Goal: Task Accomplishment & Management: Manage account settings

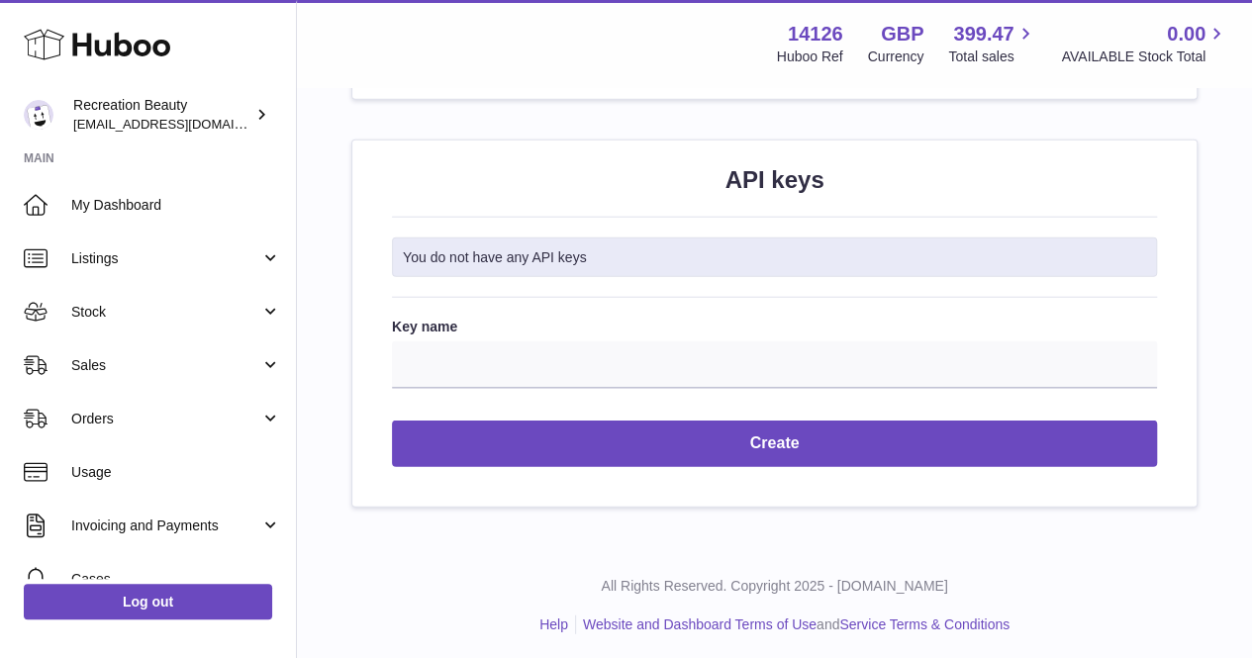
click at [176, 316] on span "Stock" at bounding box center [165, 312] width 189 height 19
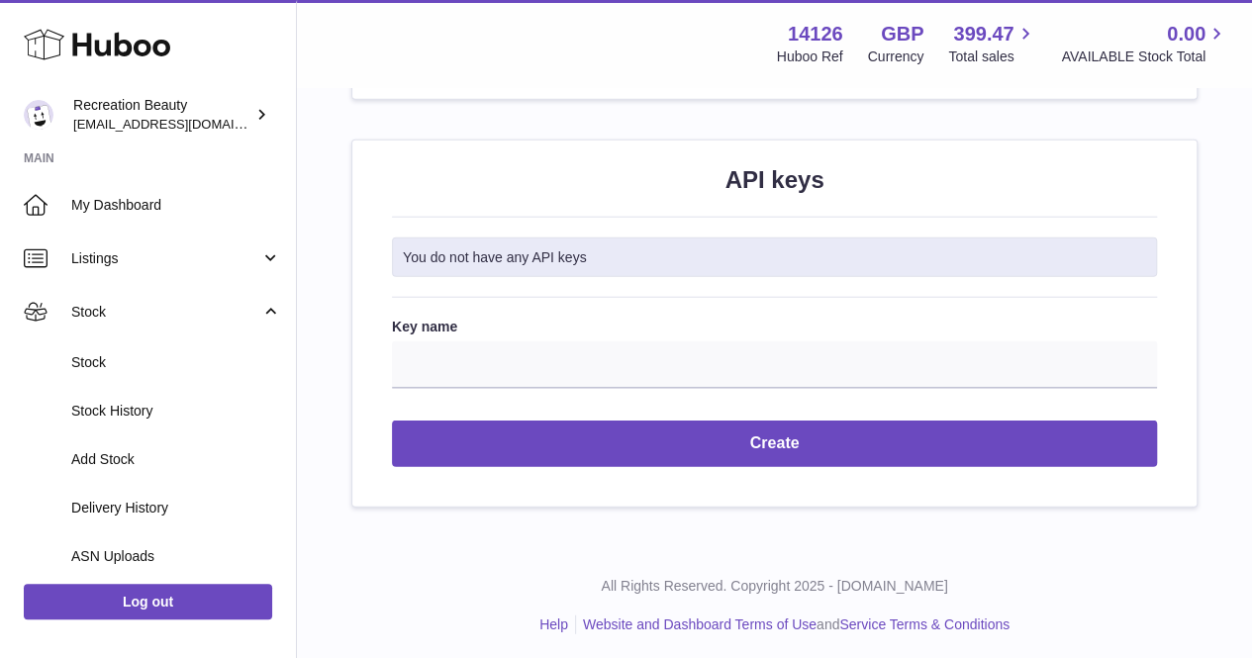
click at [180, 370] on span "Stock" at bounding box center [176, 362] width 210 height 19
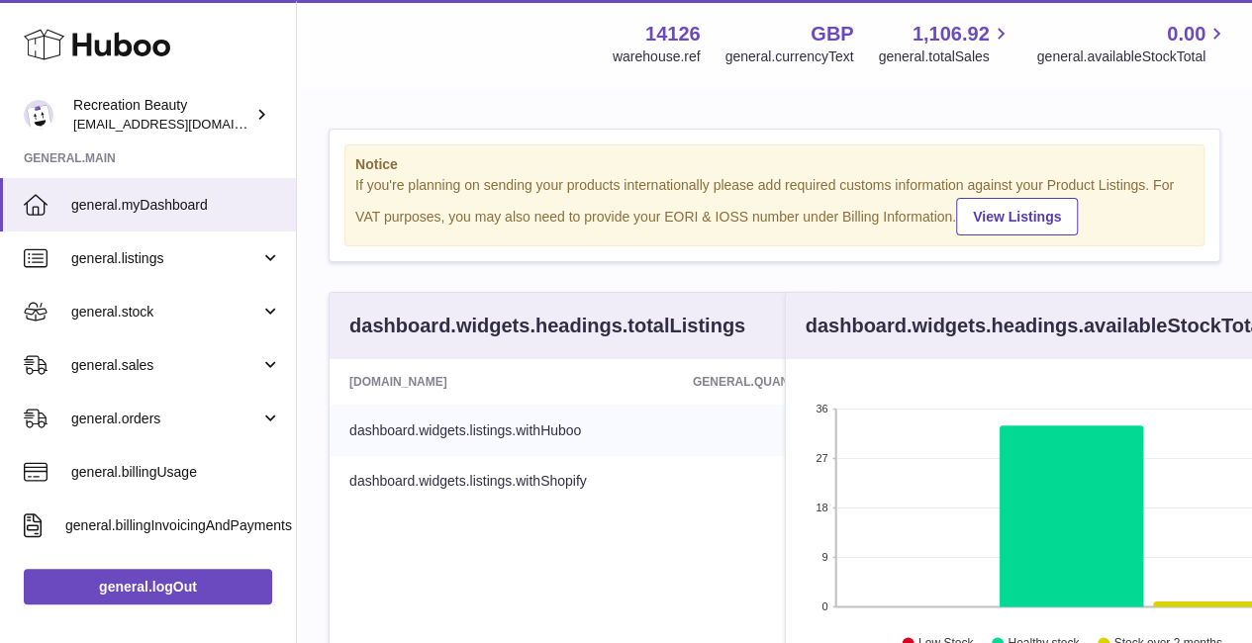
scroll to position [309, 433]
click at [236, 324] on link "general.stock" at bounding box center [148, 311] width 296 height 53
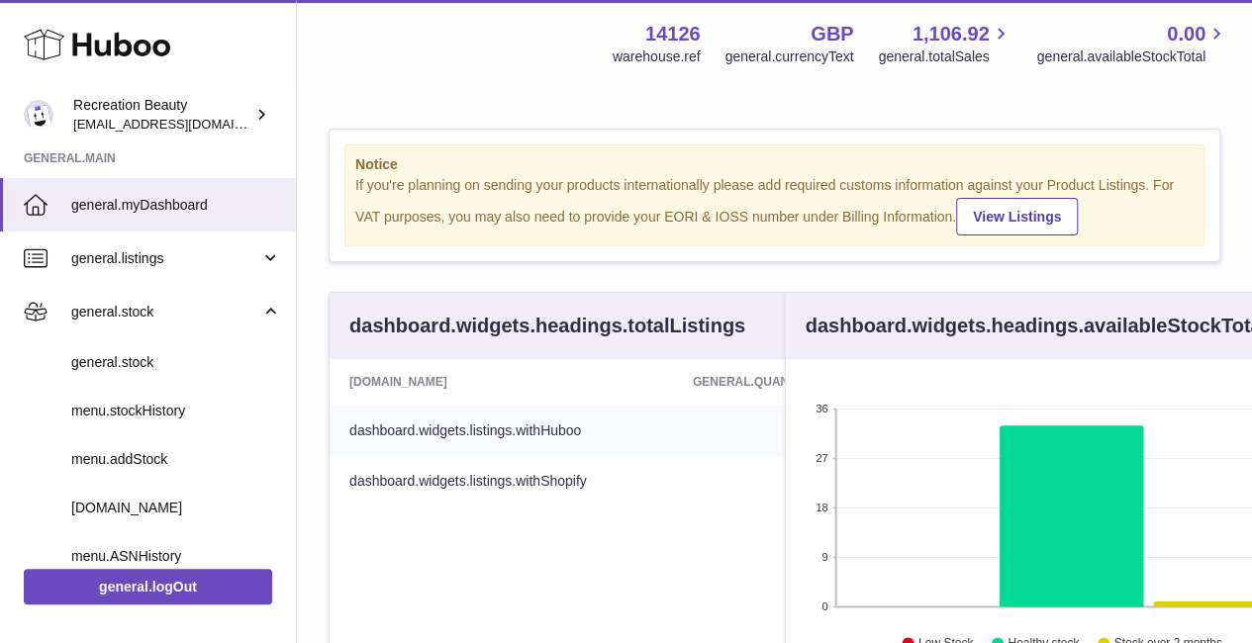
click at [226, 358] on span "general.stock" at bounding box center [176, 362] width 210 height 19
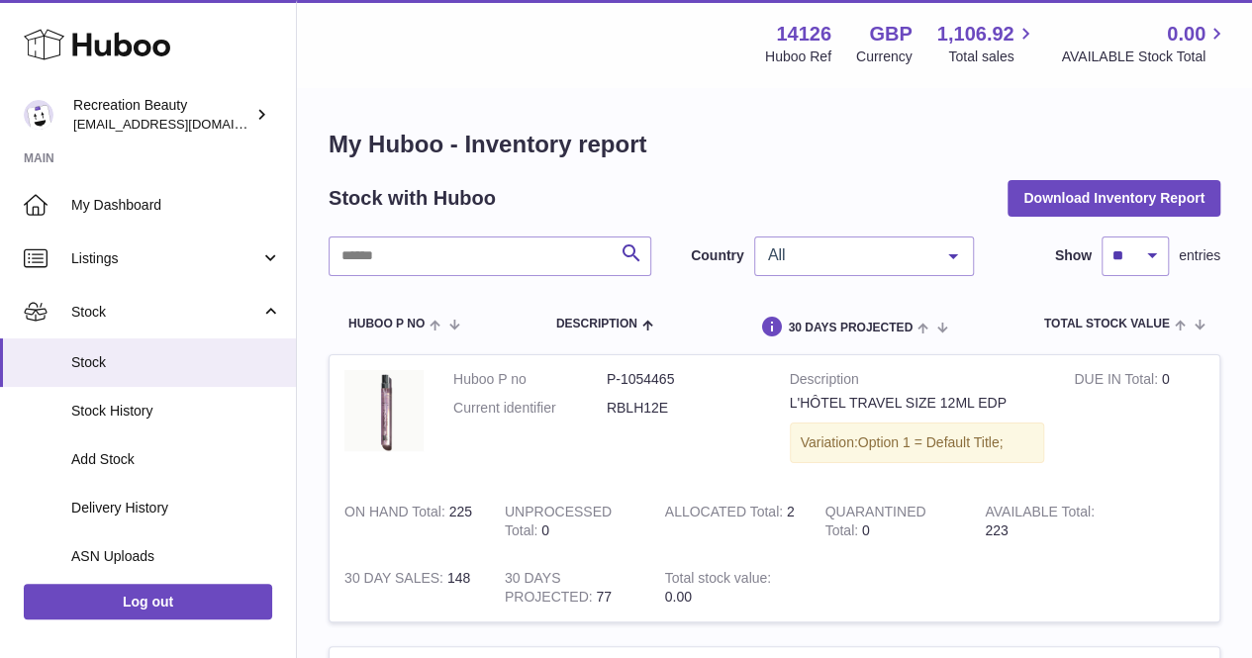
click at [805, 254] on span "All" at bounding box center [848, 255] width 170 height 20
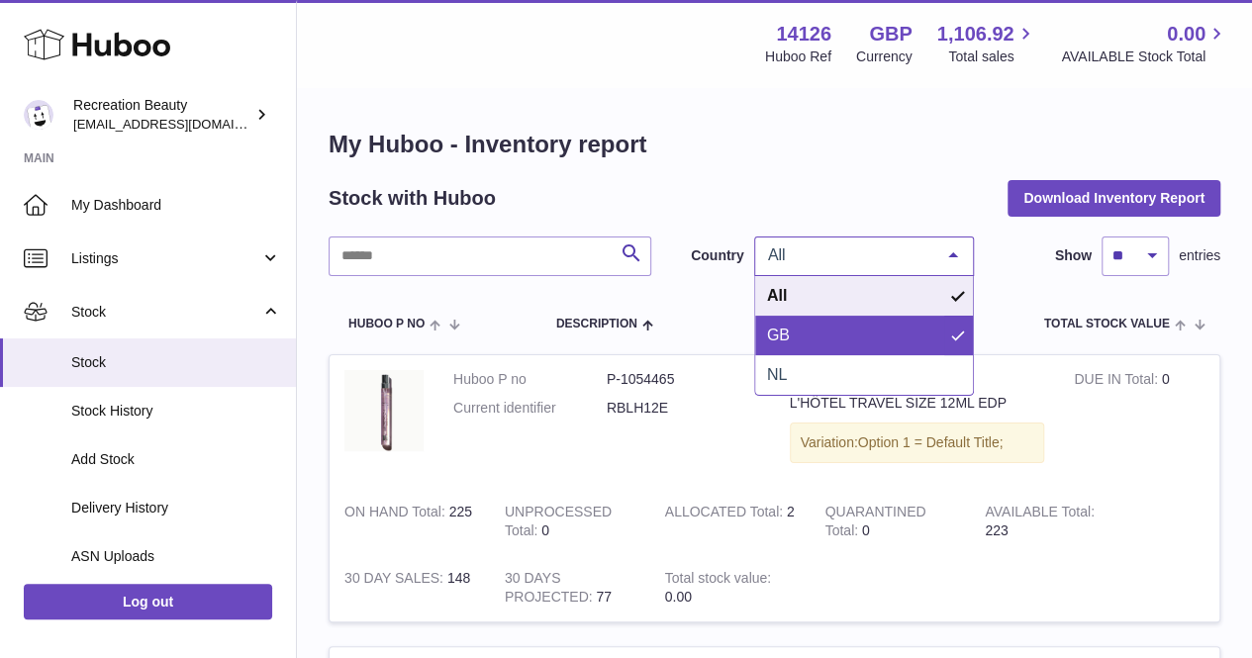
click at [815, 330] on span "GB" at bounding box center [864, 336] width 218 height 40
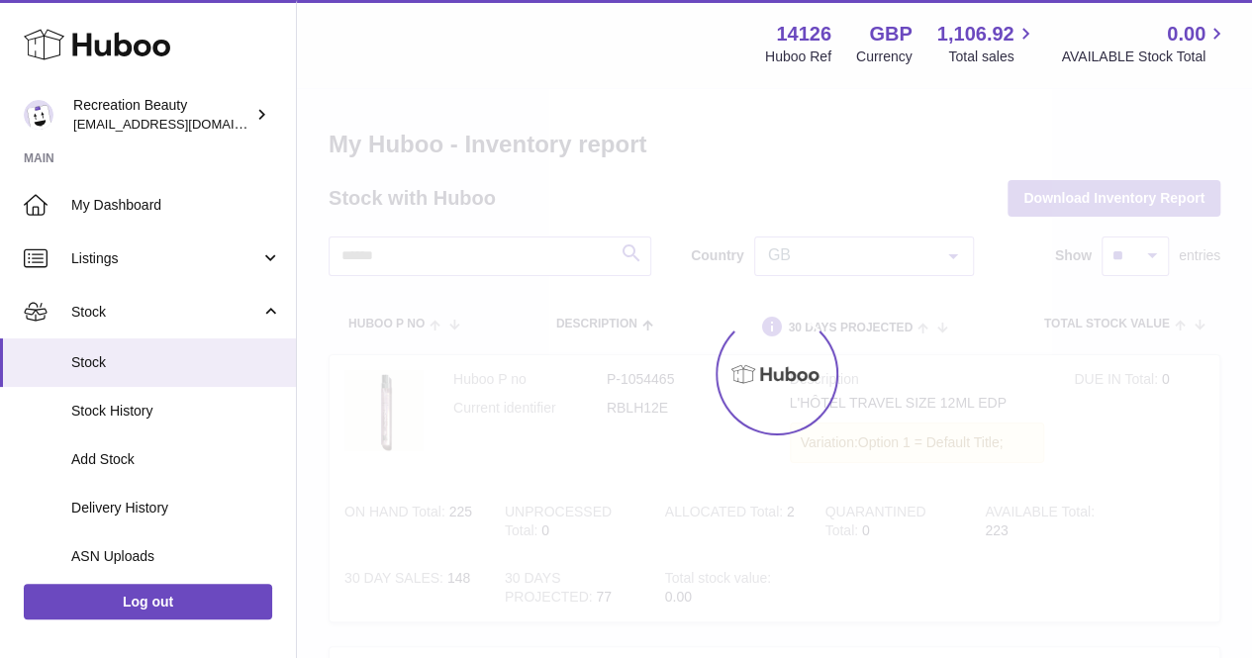
click at [814, 254] on div at bounding box center [774, 373] width 955 height 569
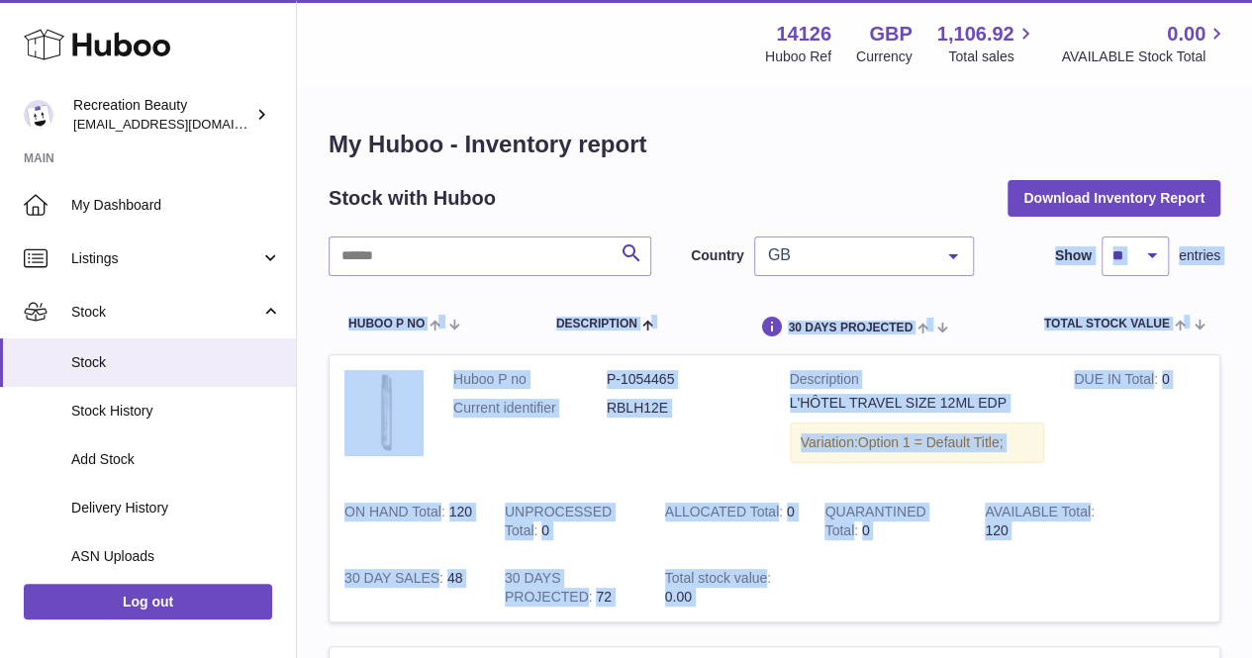
click at [817, 264] on span "GB" at bounding box center [848, 255] width 170 height 20
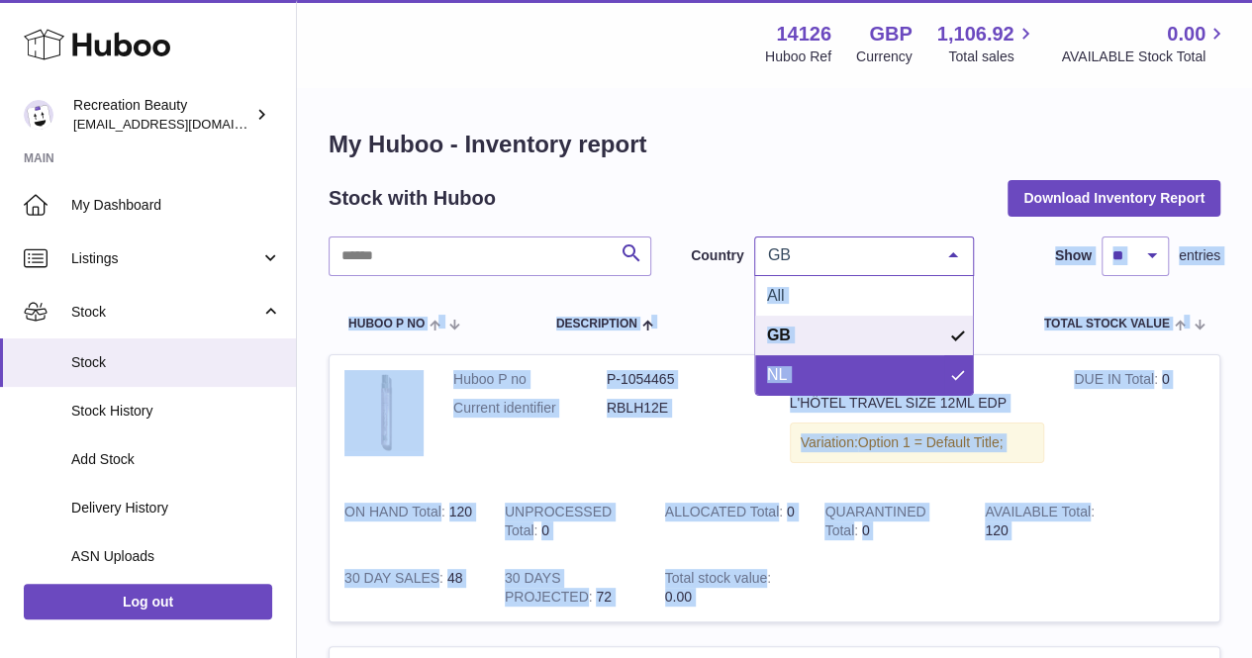
click at [819, 366] on span "NL" at bounding box center [864, 375] width 218 height 40
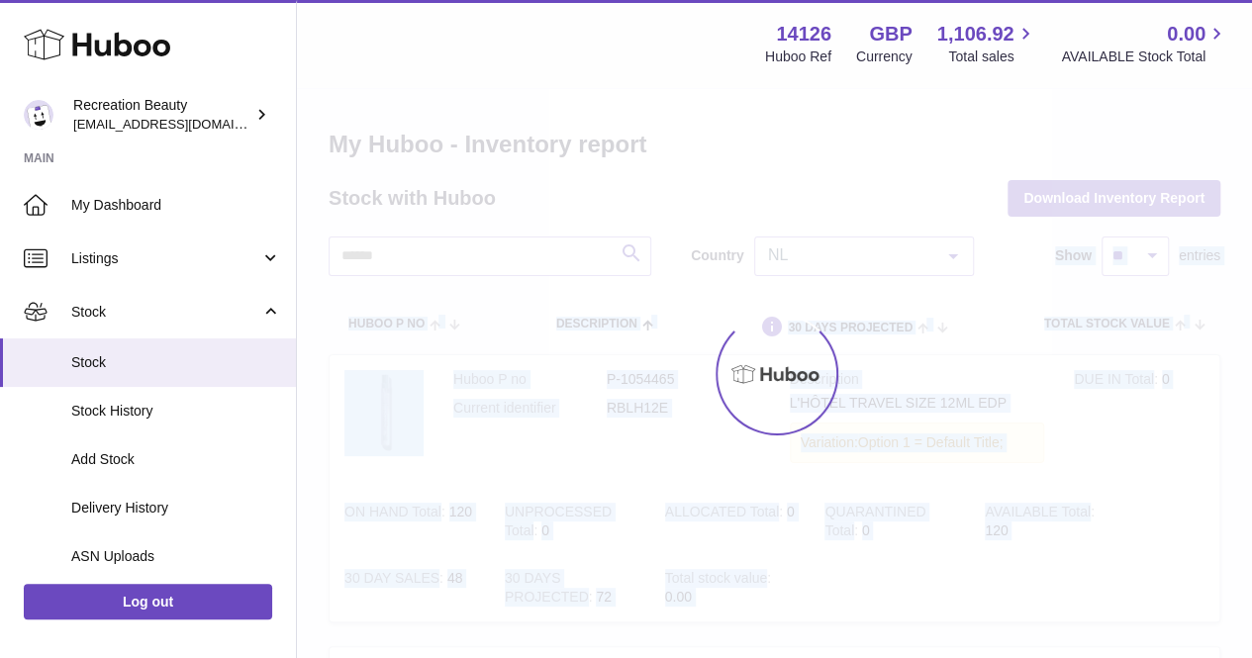
click at [714, 253] on div at bounding box center [774, 373] width 955 height 569
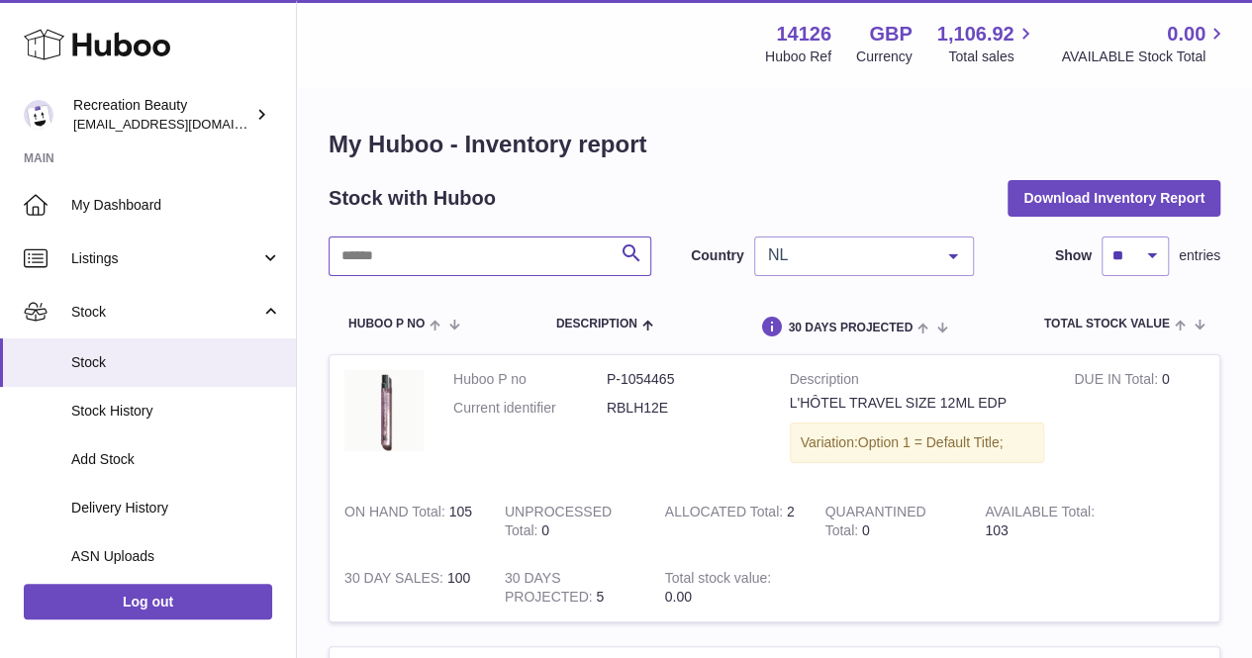
click at [527, 252] on input "text" at bounding box center [490, 257] width 323 height 40
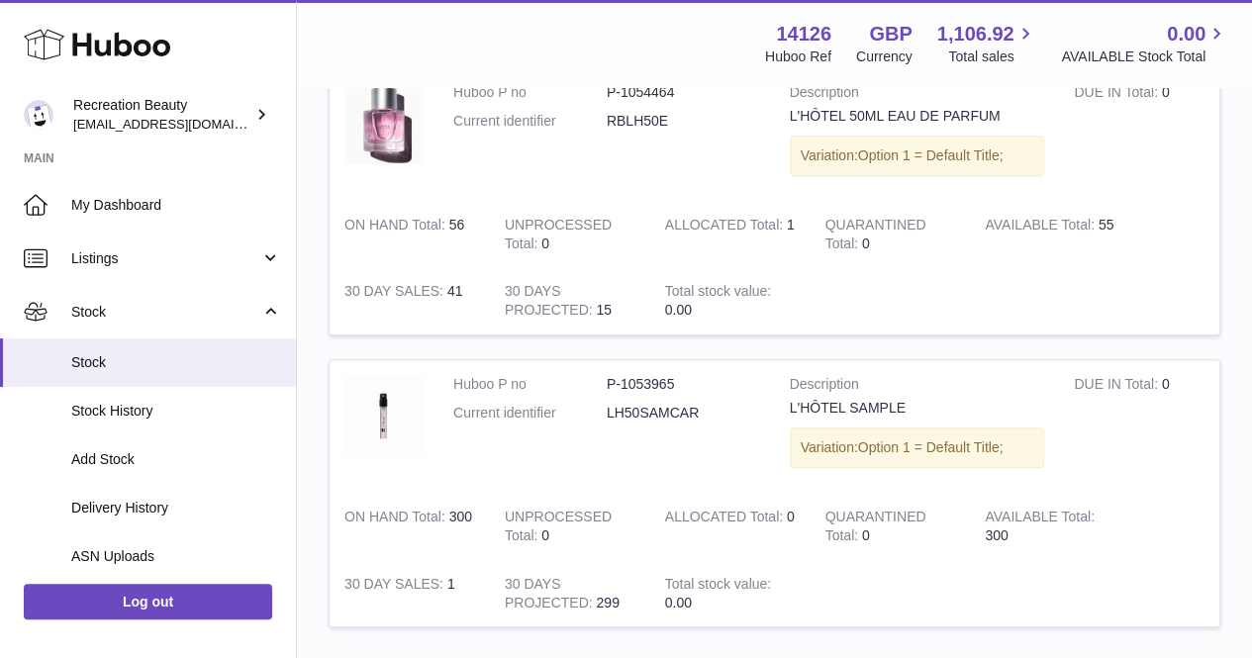
scroll to position [336, 0]
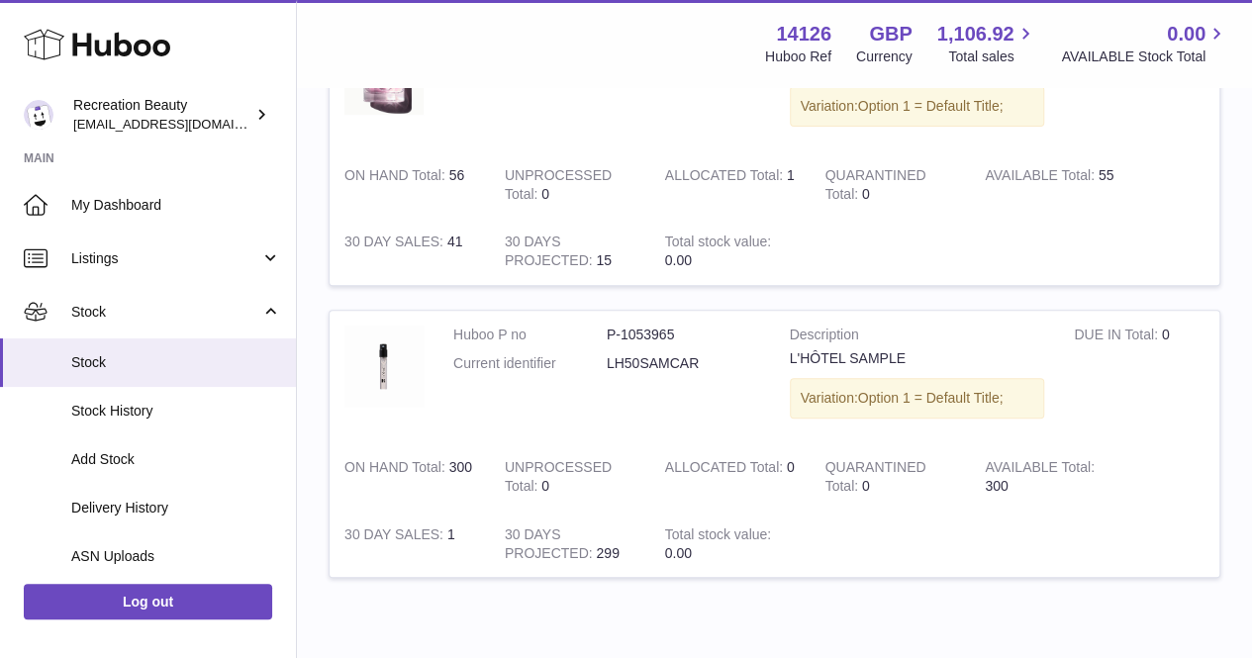
type input "****"
click at [578, 100] on td "Huboo P no P-1054464 Current identifier RBLH50E" at bounding box center [606, 85] width 336 height 133
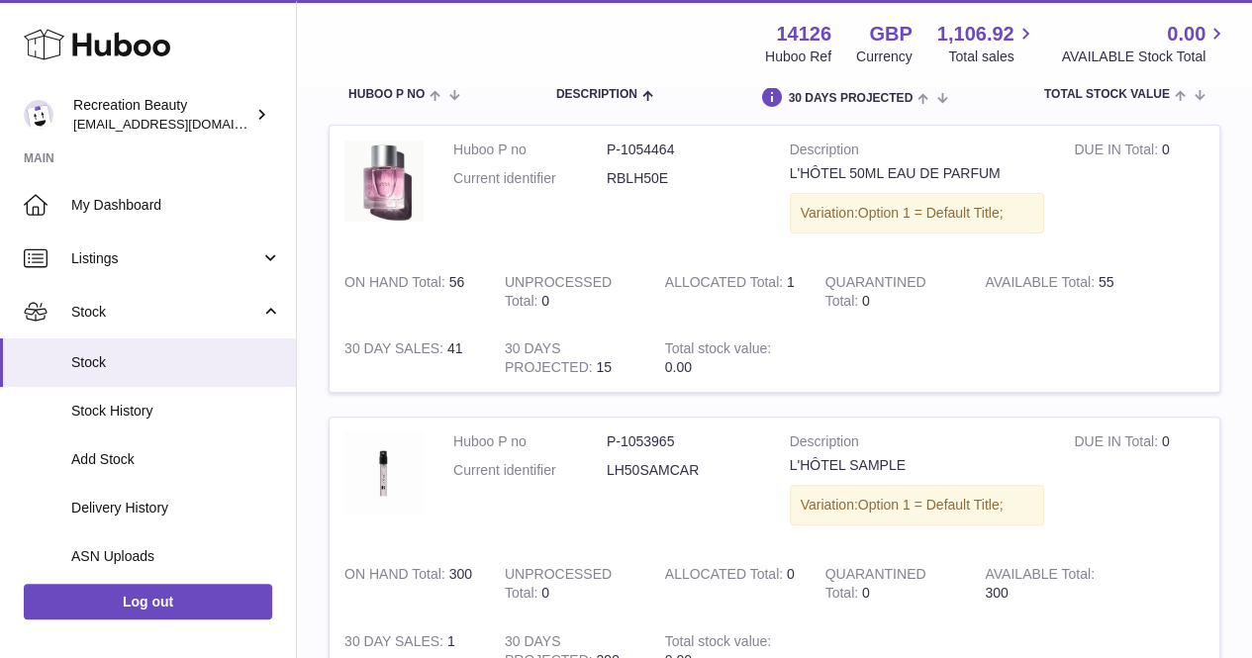
scroll to position [228, 0]
